Goal: Information Seeking & Learning: Stay updated

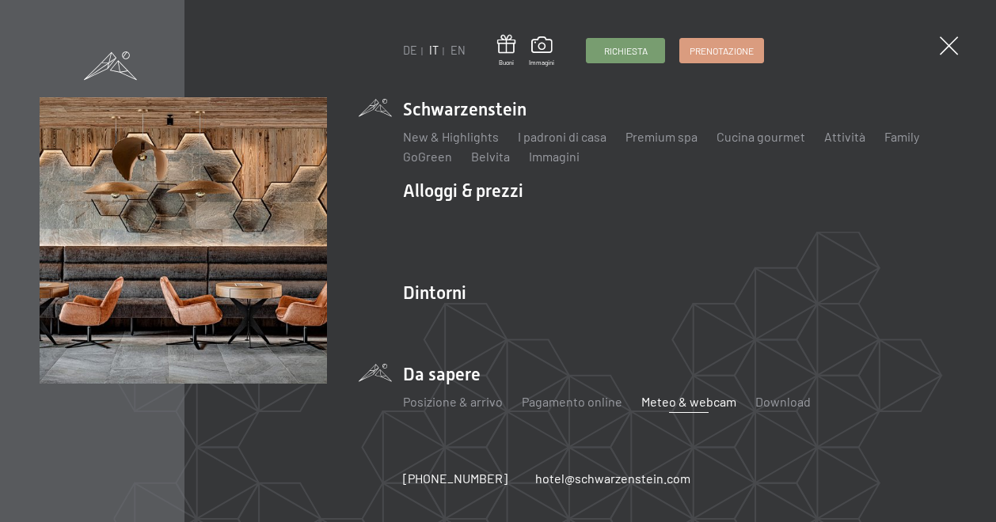
click at [687, 404] on link "Meteo & webcam" at bounding box center [688, 401] width 95 height 15
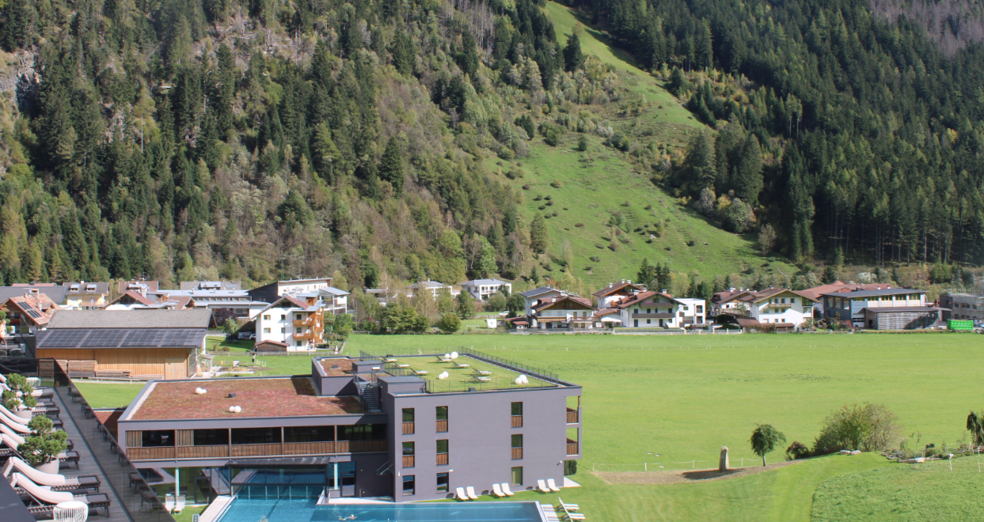
scroll to position [632, 0]
